Goal: Register for event/course

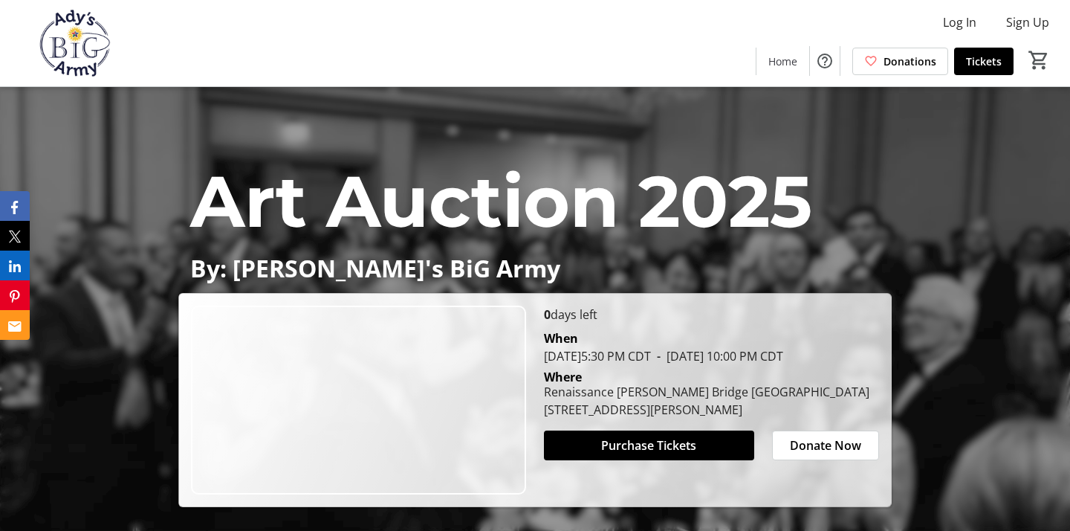
scroll to position [251, 0]
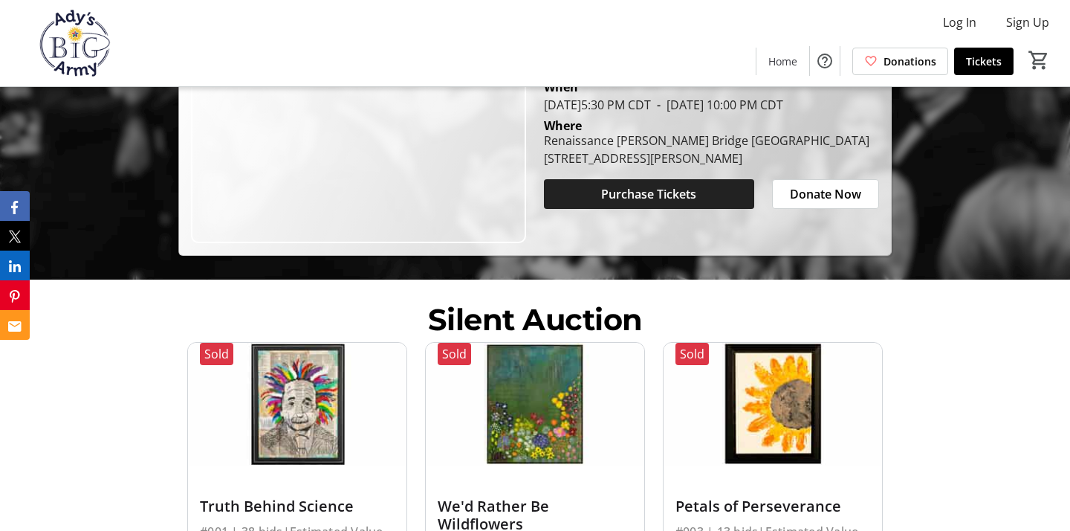
click at [594, 196] on span at bounding box center [649, 194] width 210 height 36
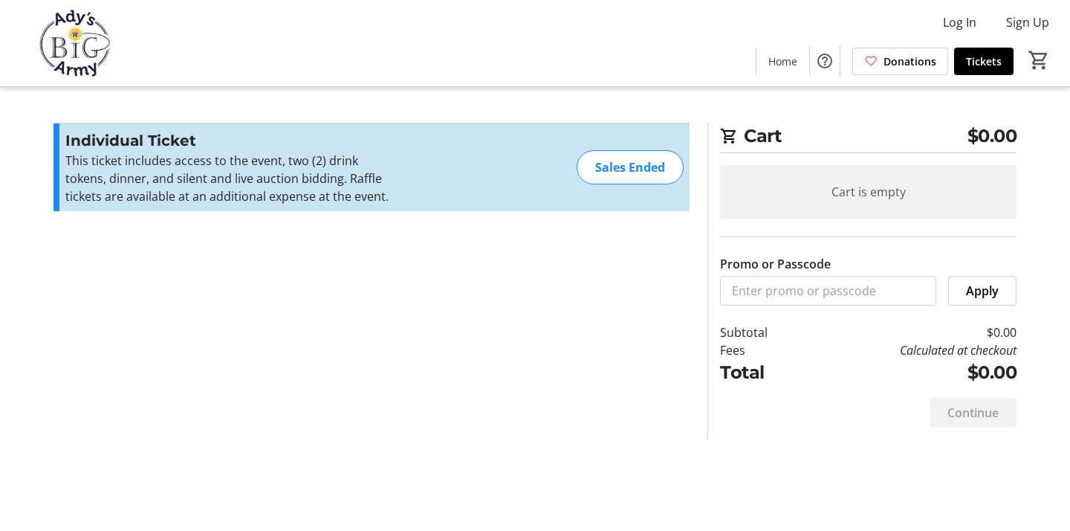
click at [605, 170] on div "Sales Ended" at bounding box center [630, 167] width 107 height 34
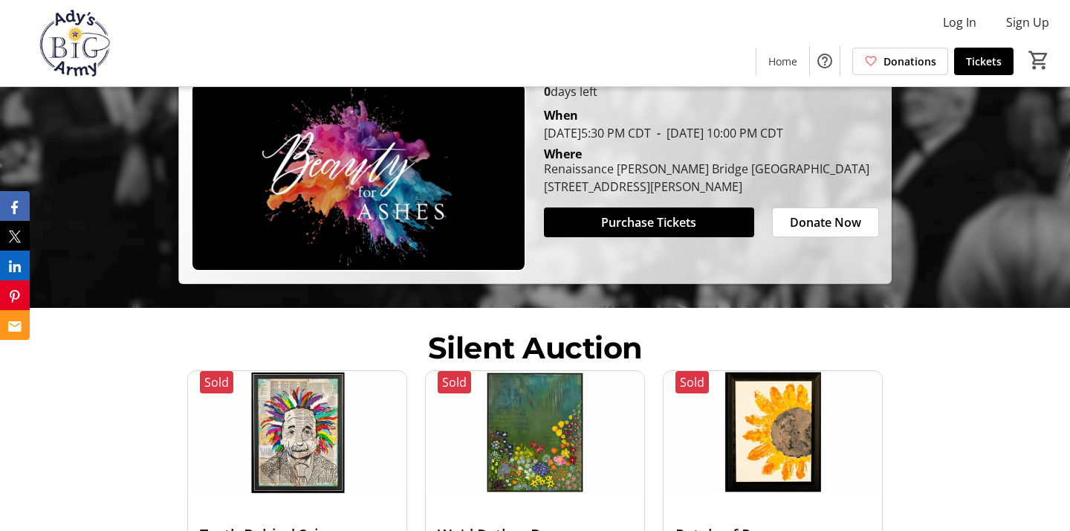
scroll to position [251, 0]
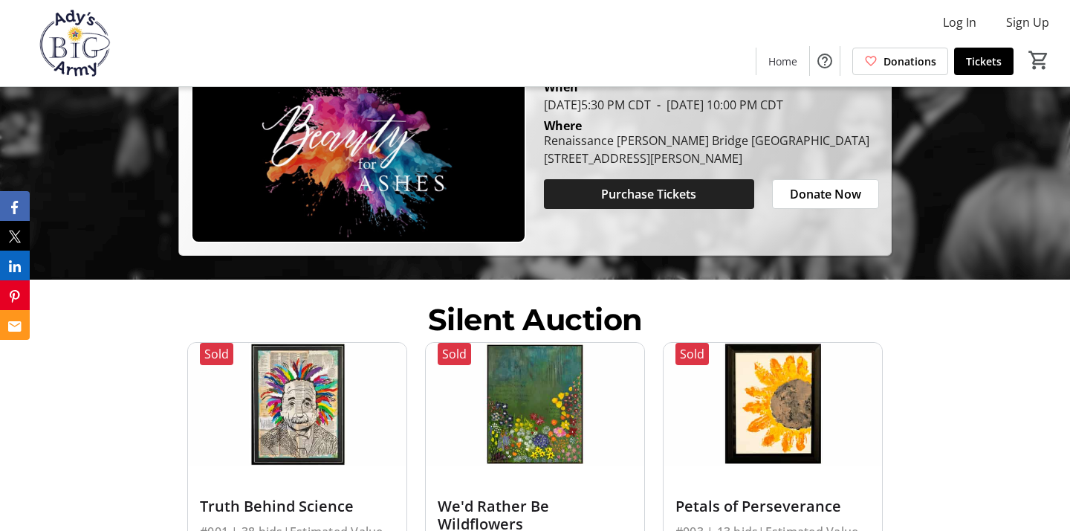
click at [609, 208] on span at bounding box center [649, 194] width 210 height 36
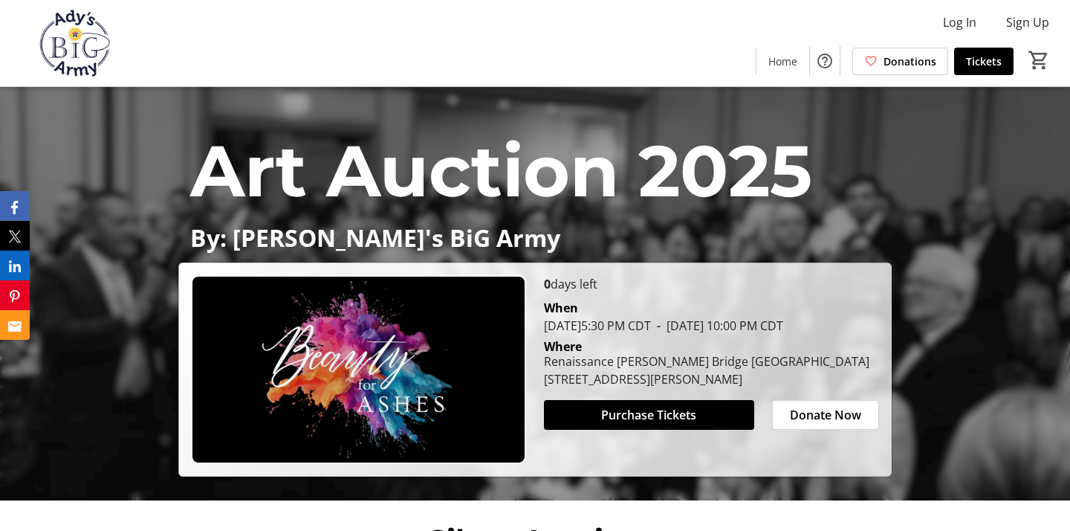
scroll to position [31, 0]
